Goal: Task Accomplishment & Management: Use online tool/utility

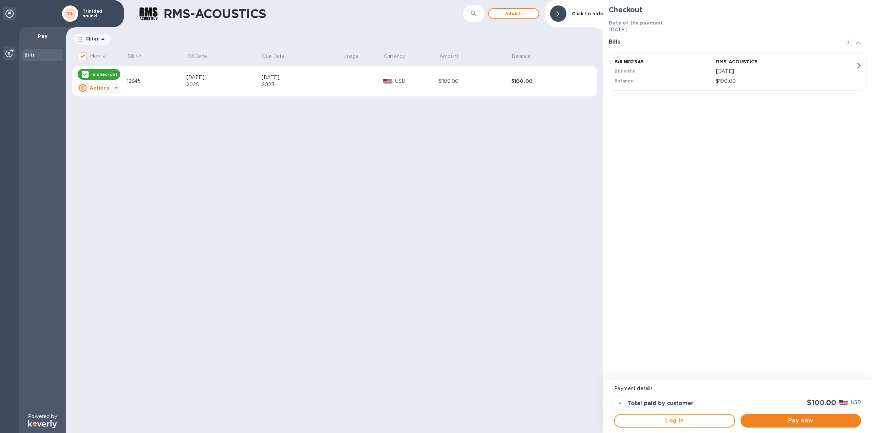
click at [112, 86] on icon at bounding box center [116, 88] width 8 height 8
click at [106, 131] on b "Delete" at bounding box center [105, 131] width 17 height 5
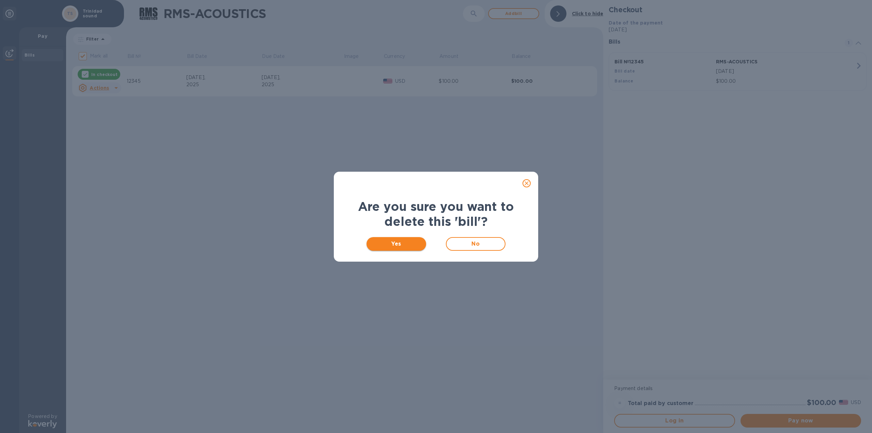
click at [397, 245] on span "Yes" at bounding box center [396, 244] width 49 height 8
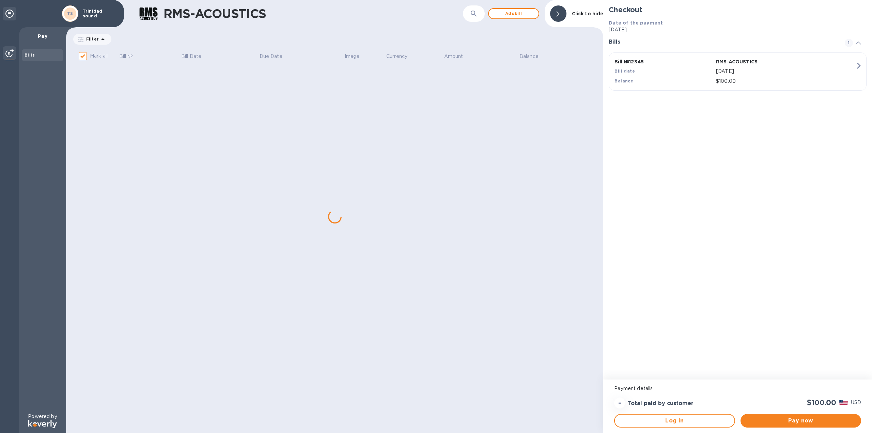
checkbox input "false"
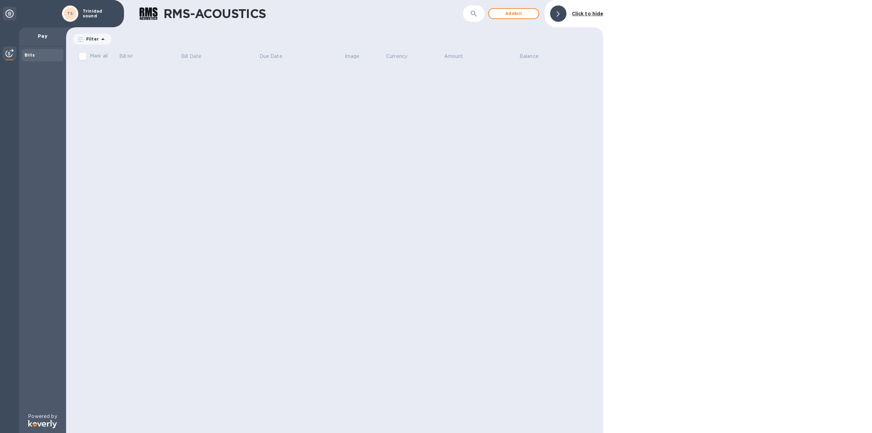
drag, startPoint x: 313, startPoint y: 38, endPoint x: 317, endPoint y: 32, distance: 7.9
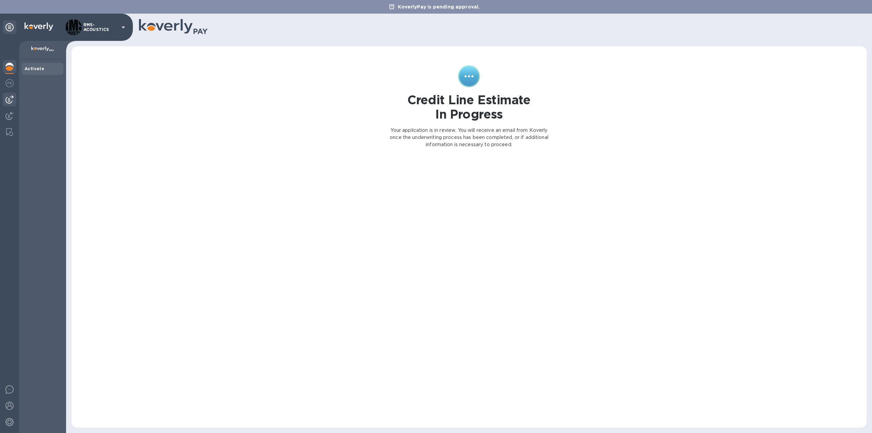
click at [11, 97] on img at bounding box center [9, 99] width 8 height 8
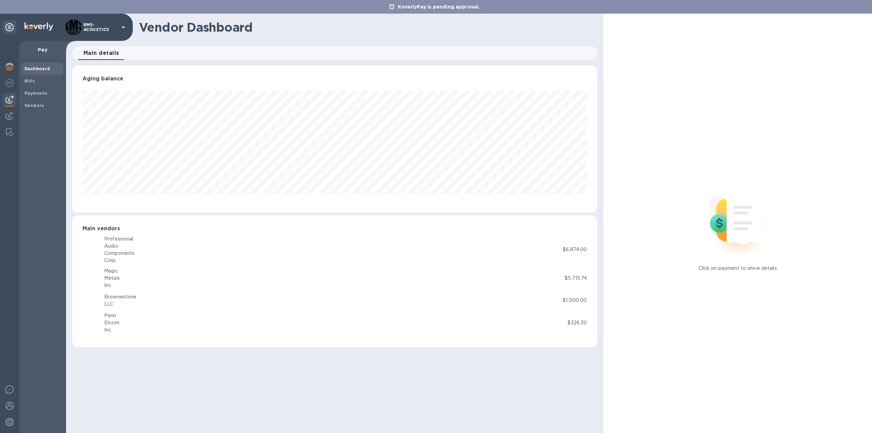
scroll to position [147, 525]
click at [36, 81] on span "Bills" at bounding box center [43, 81] width 36 height 7
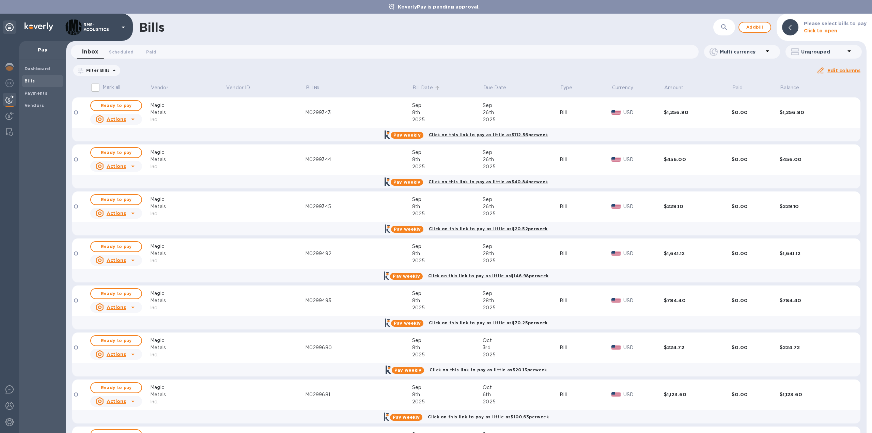
click at [420, 88] on p "Bill Date" at bounding box center [422, 87] width 20 height 7
click at [424, 86] on p "Bill Date" at bounding box center [422, 87] width 20 height 7
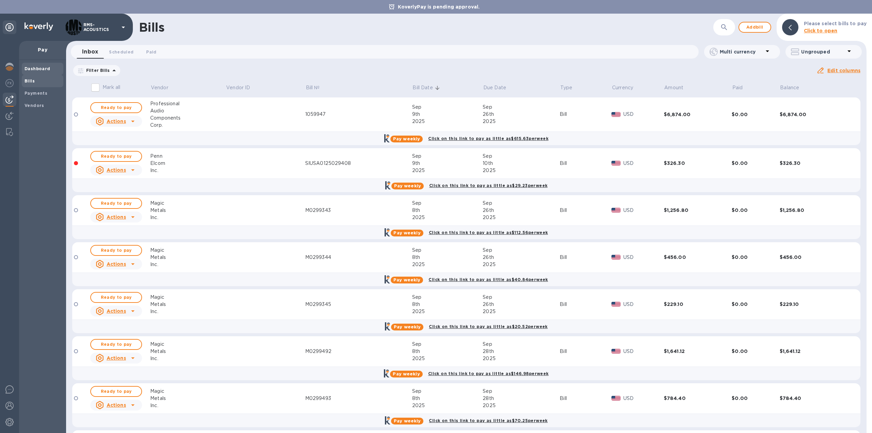
click at [31, 66] on b "Dashboard" at bounding box center [38, 68] width 26 height 5
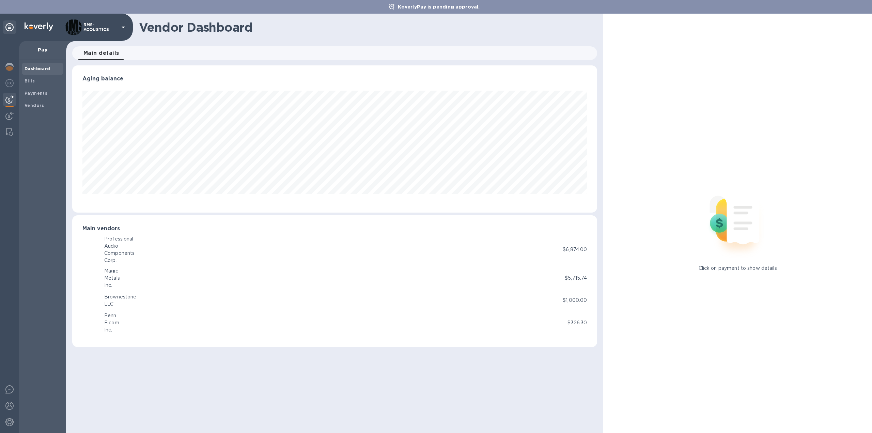
scroll to position [147, 525]
click at [722, 286] on div "Click on payment to show details" at bounding box center [737, 223] width 269 height 419
click at [31, 81] on b "Bills" at bounding box center [30, 80] width 10 height 5
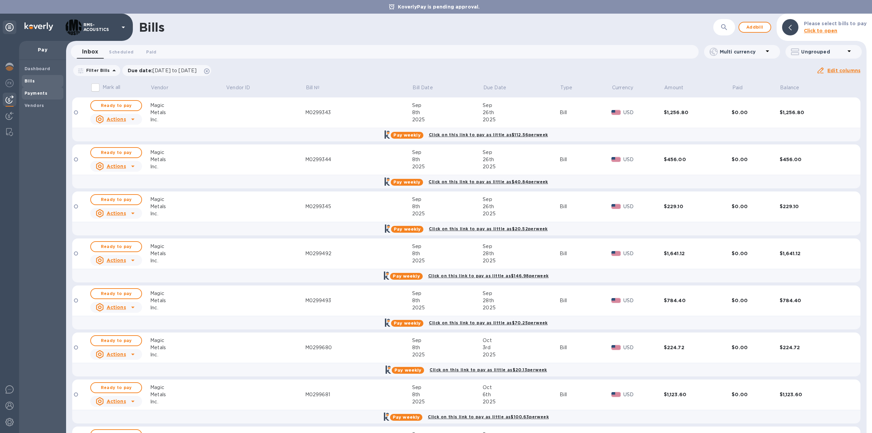
click at [33, 94] on b "Payments" at bounding box center [36, 93] width 23 height 5
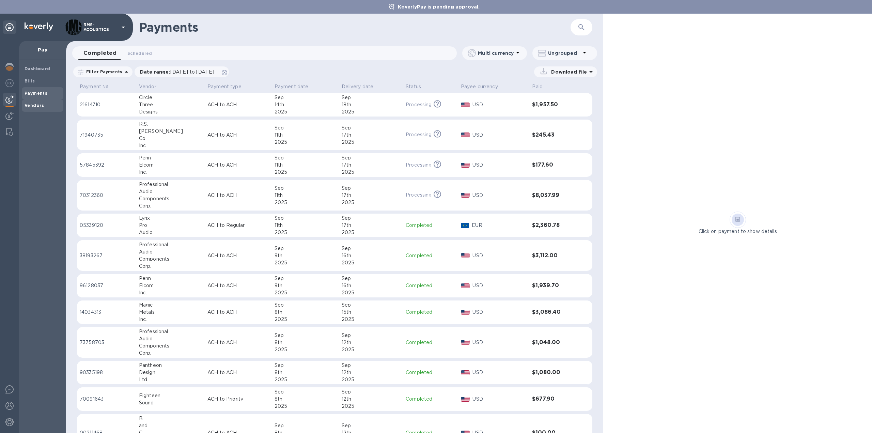
click at [30, 107] on b "Vendors" at bounding box center [35, 105] width 20 height 5
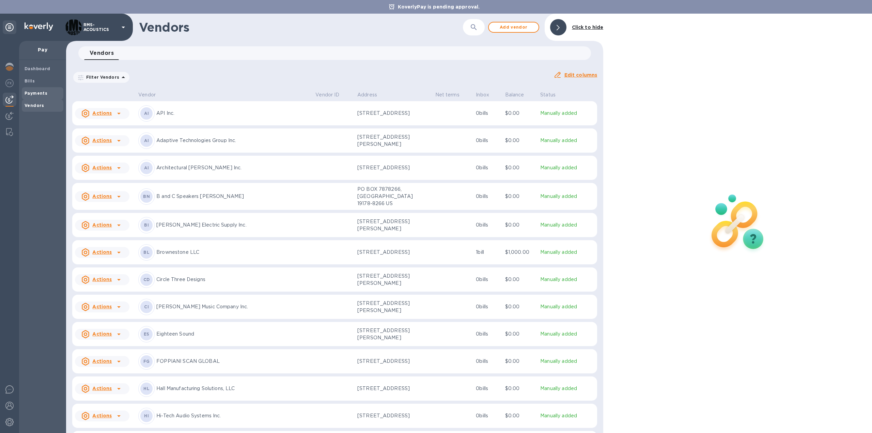
click at [31, 91] on b "Payments" at bounding box center [36, 93] width 23 height 5
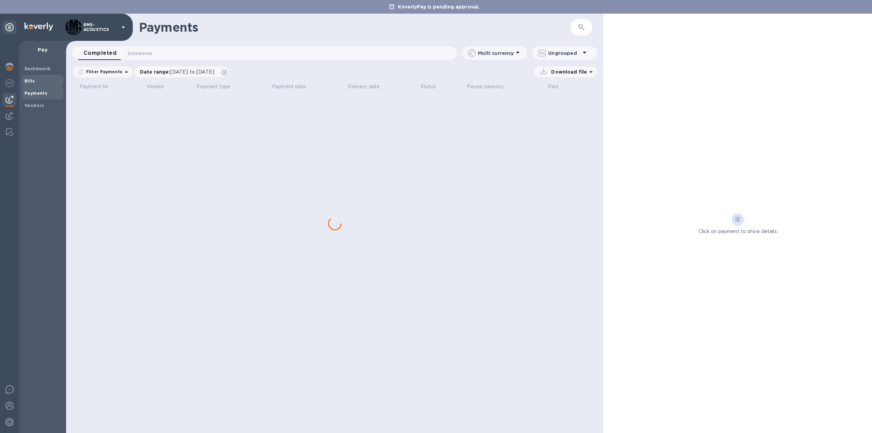
click at [32, 81] on b "Bills" at bounding box center [30, 80] width 10 height 5
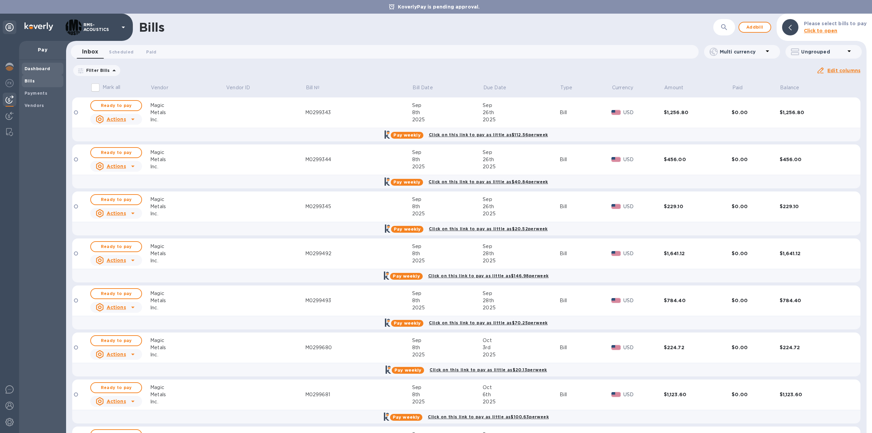
click at [37, 69] on b "Dashboard" at bounding box center [38, 68] width 26 height 5
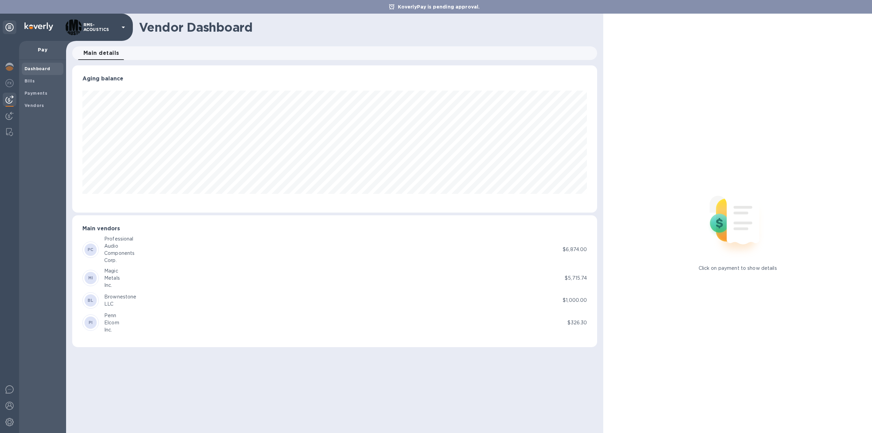
scroll to position [147, 525]
click at [31, 83] on span "Bills" at bounding box center [30, 81] width 10 height 7
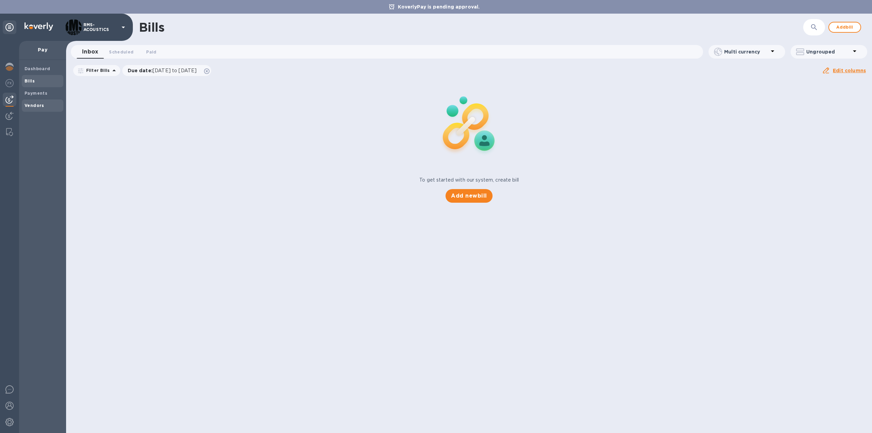
drag, startPoint x: 35, startPoint y: 93, endPoint x: 39, endPoint y: 102, distance: 9.6
click at [36, 93] on b "Payments" at bounding box center [36, 93] width 23 height 5
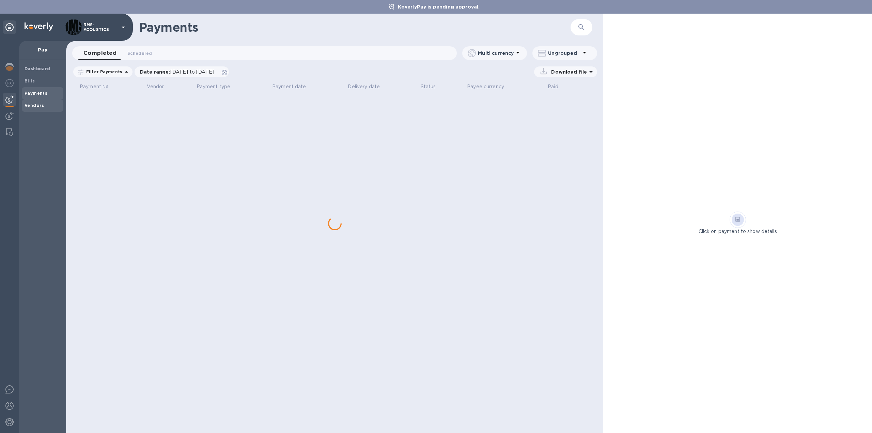
click at [37, 106] on b "Vendors" at bounding box center [35, 105] width 20 height 5
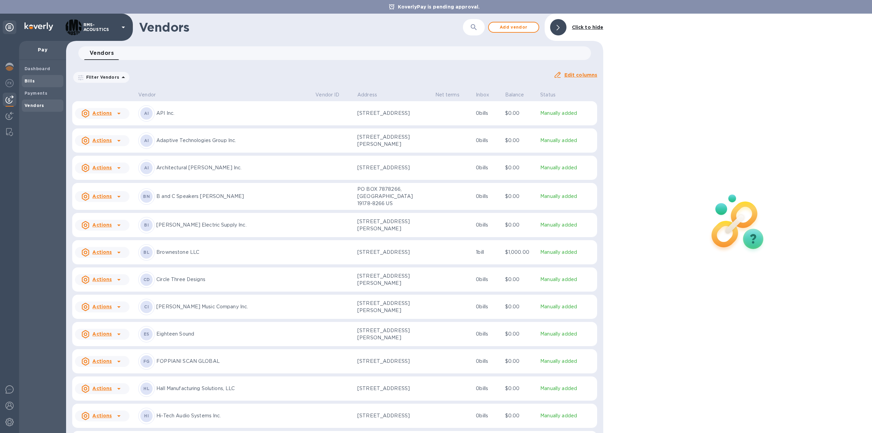
click at [46, 78] on span "Bills" at bounding box center [43, 81] width 36 height 7
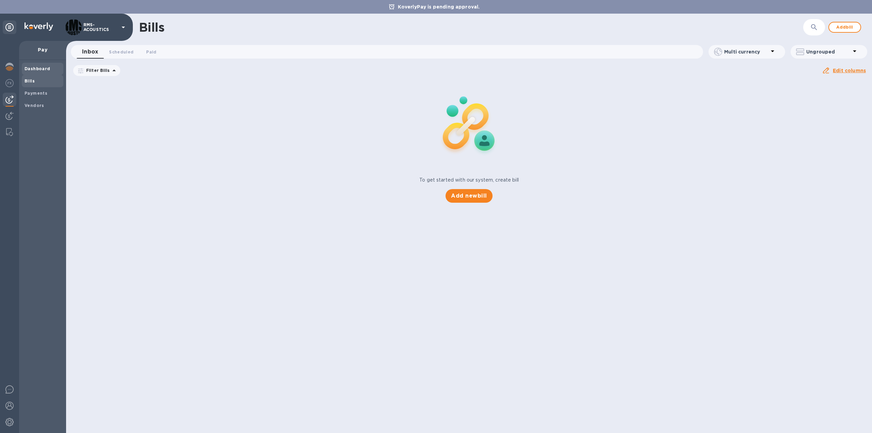
click at [40, 64] on div "Dashboard" at bounding box center [43, 69] width 42 height 12
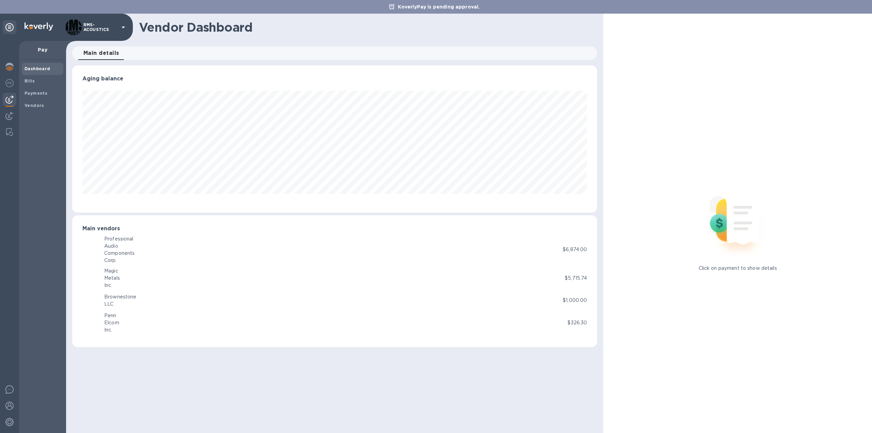
scroll to position [147, 525]
click at [13, 70] on img at bounding box center [9, 67] width 8 height 8
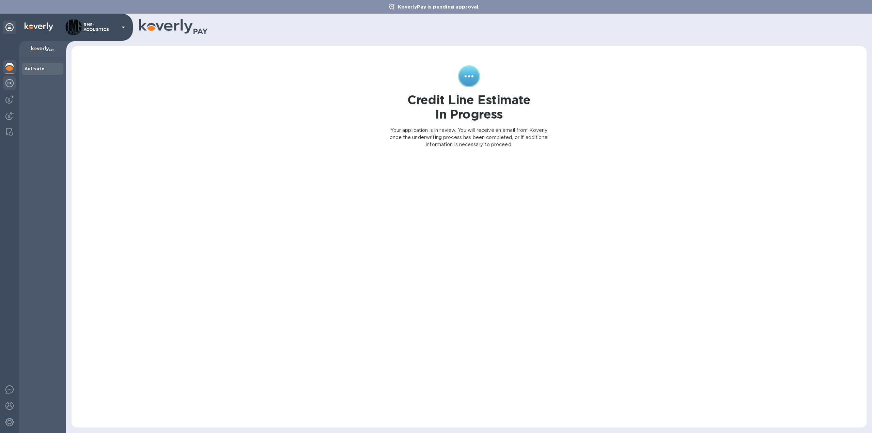
click at [11, 79] on img at bounding box center [9, 83] width 8 height 8
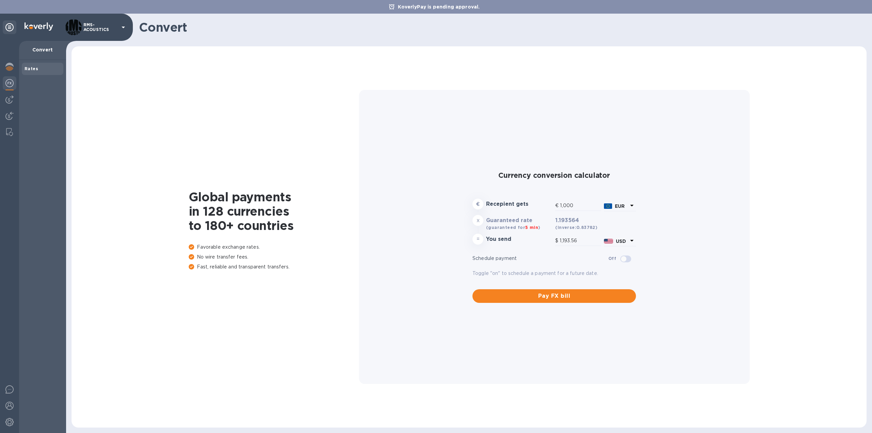
drag, startPoint x: 562, startPoint y: 224, endPoint x: 566, endPoint y: 224, distance: 3.8
click at [565, 224] on span "(inverse: 0.83782 )" at bounding box center [576, 224] width 42 height 14
click at [621, 206] on b "EUR" at bounding box center [620, 205] width 10 height 5
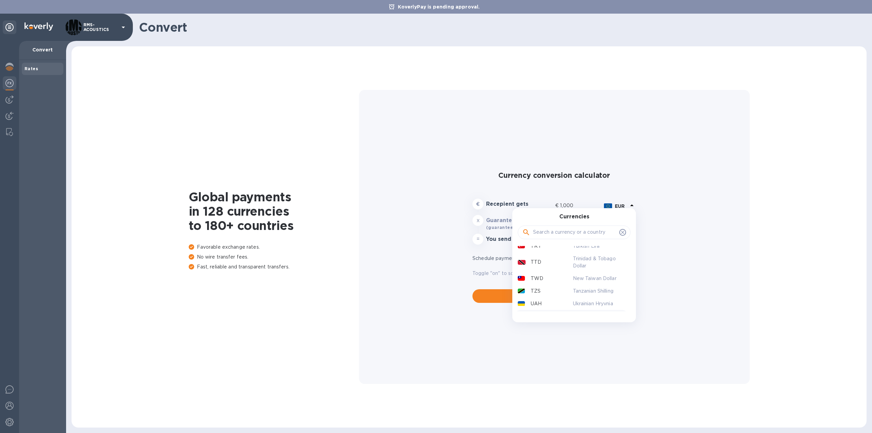
scroll to position [1486, 0]
click at [566, 310] on div "TTD" at bounding box center [543, 315] width 55 height 10
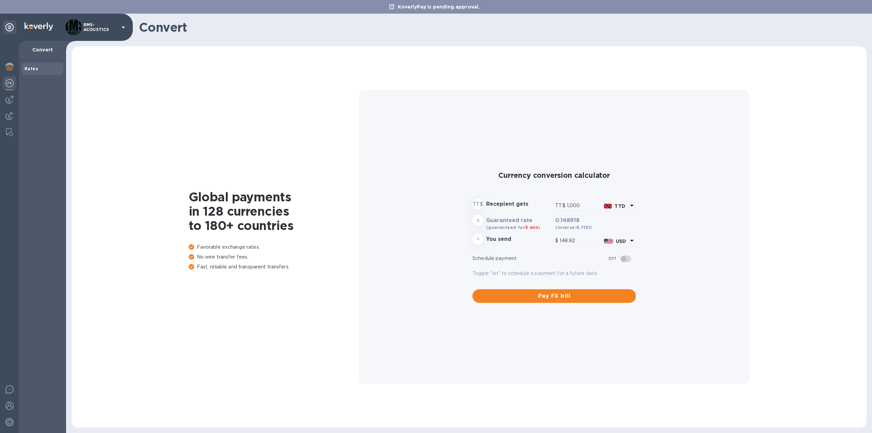
click at [621, 206] on b "TTD" at bounding box center [619, 205] width 11 height 5
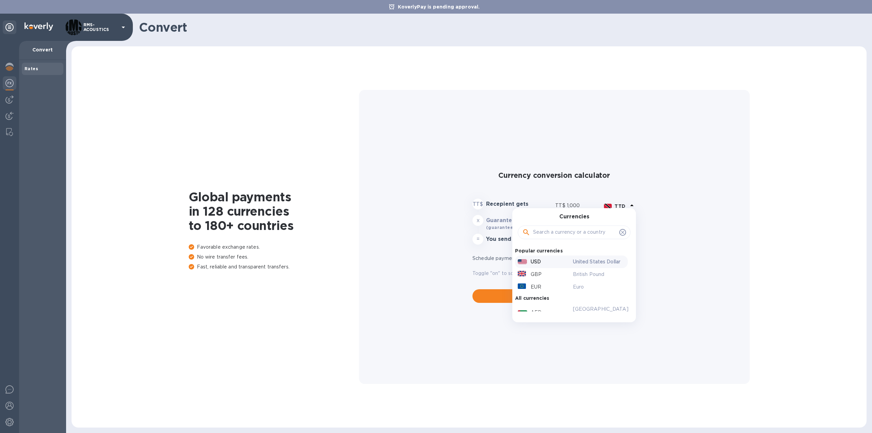
click at [540, 261] on p "USD" at bounding box center [536, 261] width 10 height 7
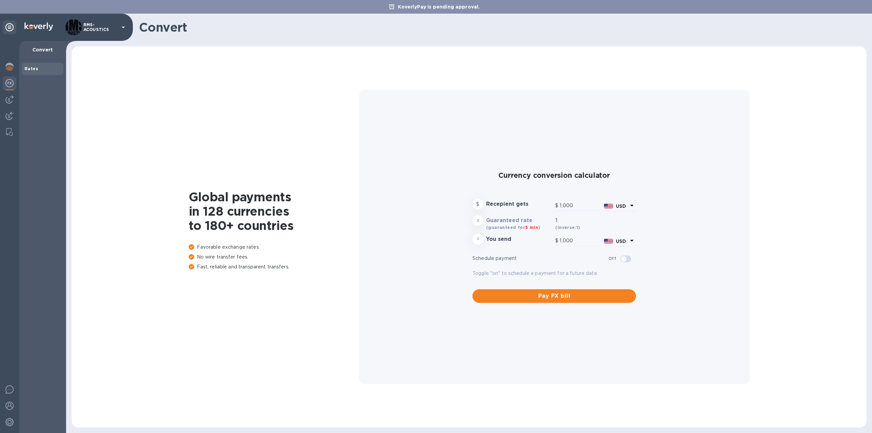
click at [635, 241] on icon at bounding box center [632, 240] width 8 height 8
click at [631, 239] on icon at bounding box center [632, 240] width 8 height 8
click at [629, 202] on icon at bounding box center [632, 205] width 8 height 8
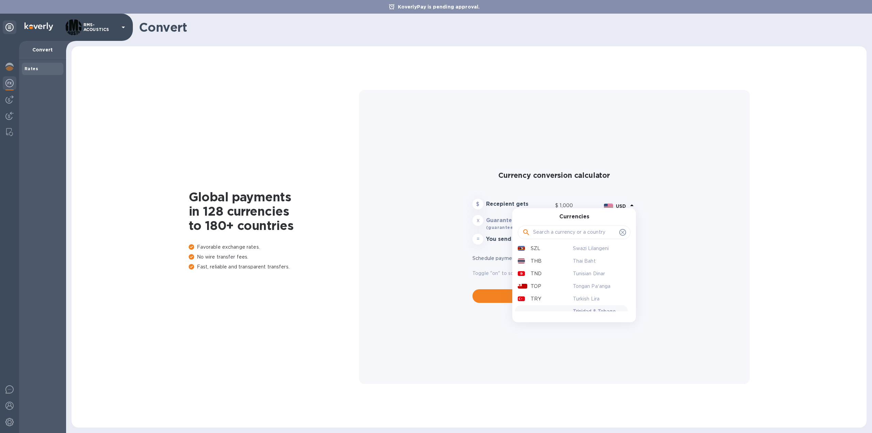
click at [586, 308] on p "Trinidad & Tobago Dollar" at bounding box center [599, 315] width 52 height 14
type input "148.92"
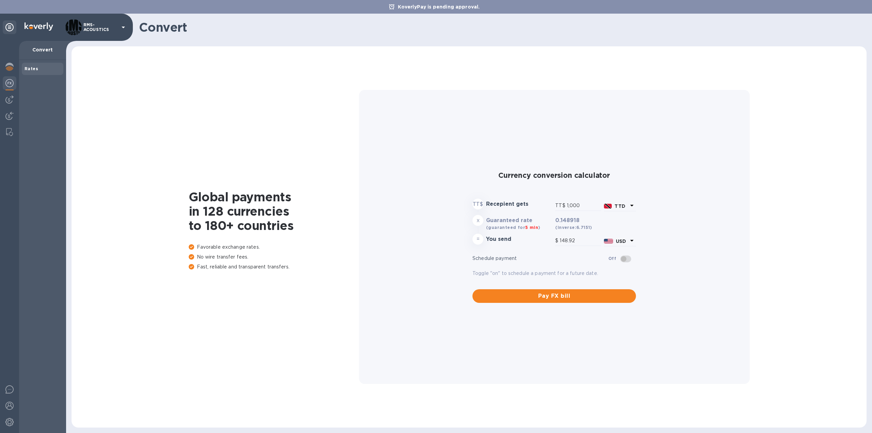
click at [686, 235] on div "Currency conversion calculator TT$ Recepient gets TT$ 1,000 TTD x Guaranteed ra…" at bounding box center [554, 237] width 380 height 294
drag, startPoint x: 570, startPoint y: 206, endPoint x: 565, endPoint y: 205, distance: 5.8
click at [565, 205] on div "TT$ 1,000" at bounding box center [578, 206] width 46 height 10
click at [567, 205] on input "1,000" at bounding box center [584, 206] width 34 height 10
drag, startPoint x: 575, startPoint y: 204, endPoint x: 569, endPoint y: 204, distance: 6.1
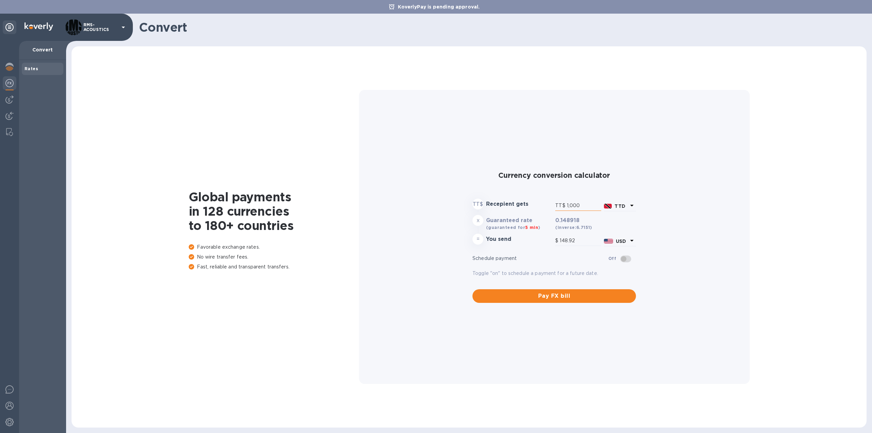
click at [569, 204] on input "1,000" at bounding box center [584, 206] width 34 height 10
click at [573, 204] on input "1,000" at bounding box center [584, 206] width 34 height 10
drag, startPoint x: 579, startPoint y: 204, endPoint x: 566, endPoint y: 205, distance: 12.6
click at [567, 205] on input "1,000" at bounding box center [584, 206] width 34 height 10
click at [573, 205] on input "1,000" at bounding box center [584, 206] width 34 height 10
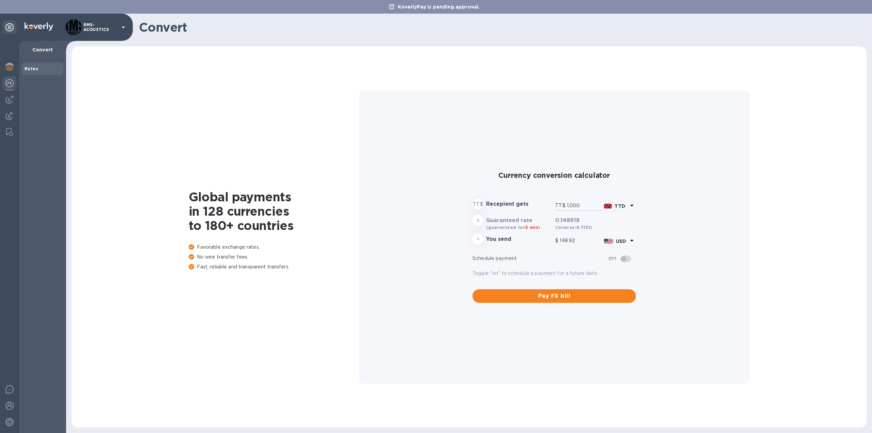
click at [561, 275] on p "Toggle "on" to schedule a payment for a future date." at bounding box center [553, 273] width 163 height 7
click at [570, 297] on span "Pay FX bill" at bounding box center [554, 296] width 153 height 8
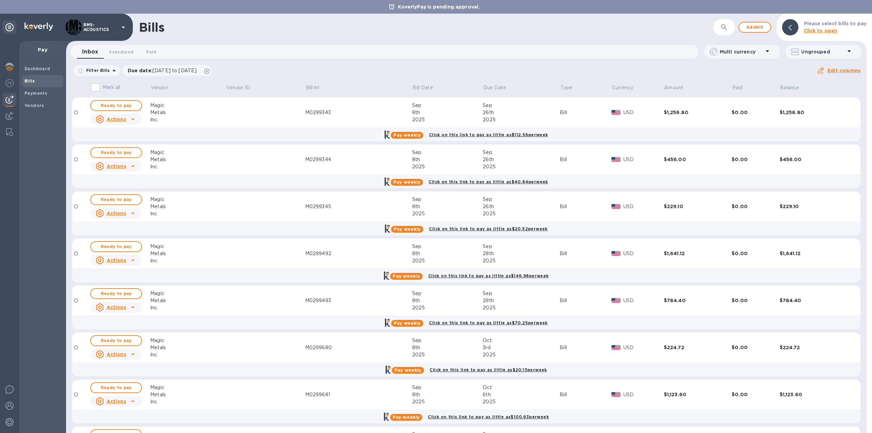
click at [473, 35] on div "Bills ​ Add bill Please select bills to pay Click to open" at bounding box center [466, 27] width 800 height 27
